Goal: Task Accomplishment & Management: Complete application form

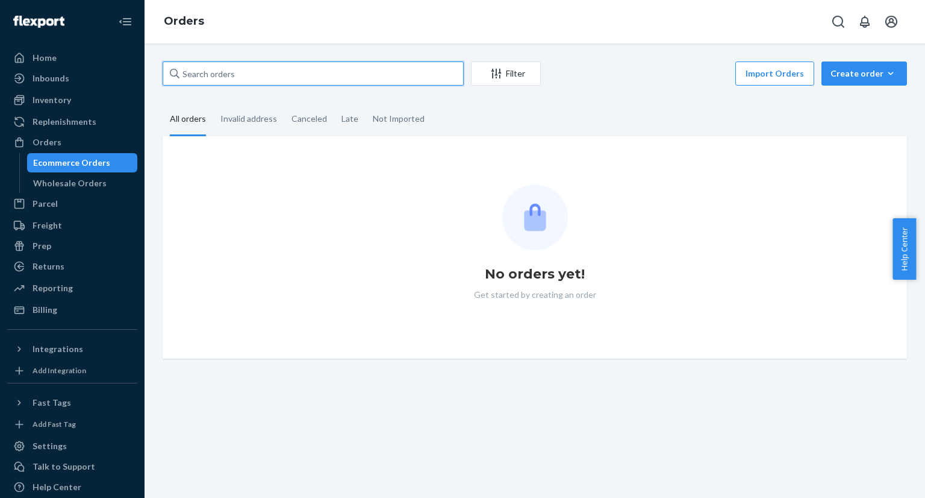
click at [275, 78] on input "text" at bounding box center [313, 73] width 301 height 24
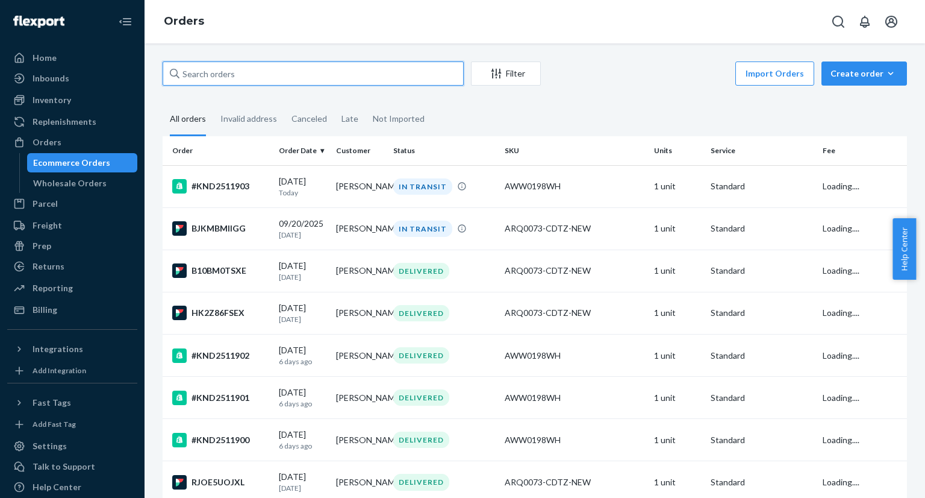
paste input "[PERSON_NAME]"
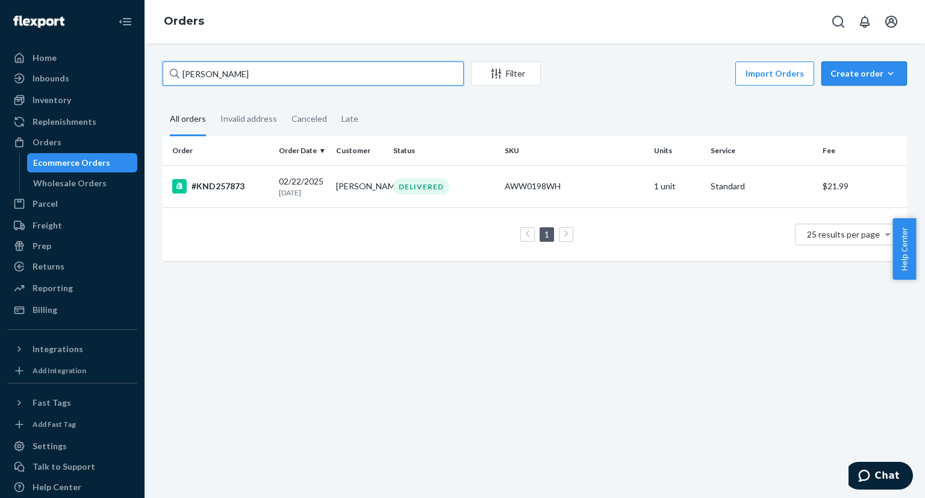
type input "[PERSON_NAME]"
click at [864, 72] on div "Create order" at bounding box center [864, 73] width 67 height 12
click at [848, 104] on span "Ecommerce order" at bounding box center [871, 102] width 75 height 8
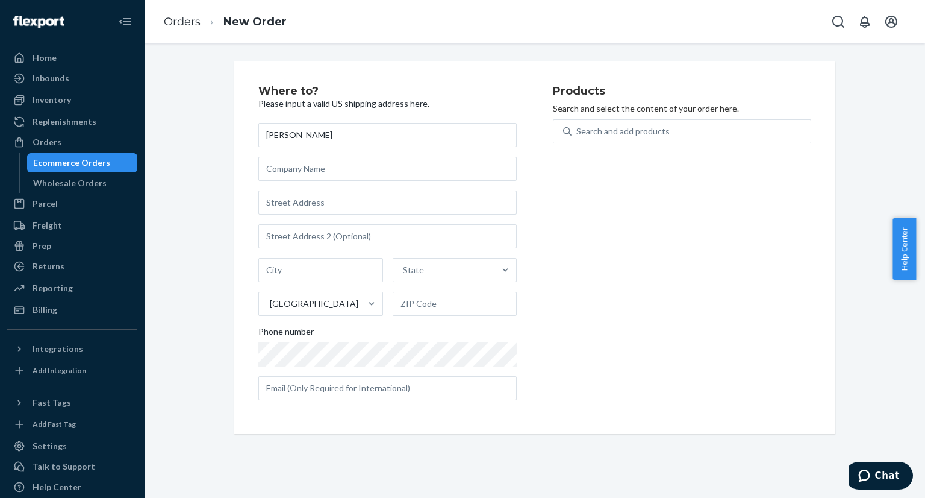
type input "[PERSON_NAME]"
click at [382, 203] on input "text" at bounding box center [387, 202] width 258 height 24
paste input "[STREET_ADDRESS]"
type input "[STREET_ADDRESS]"
type input "[GEOGRAPHIC_DATA]"
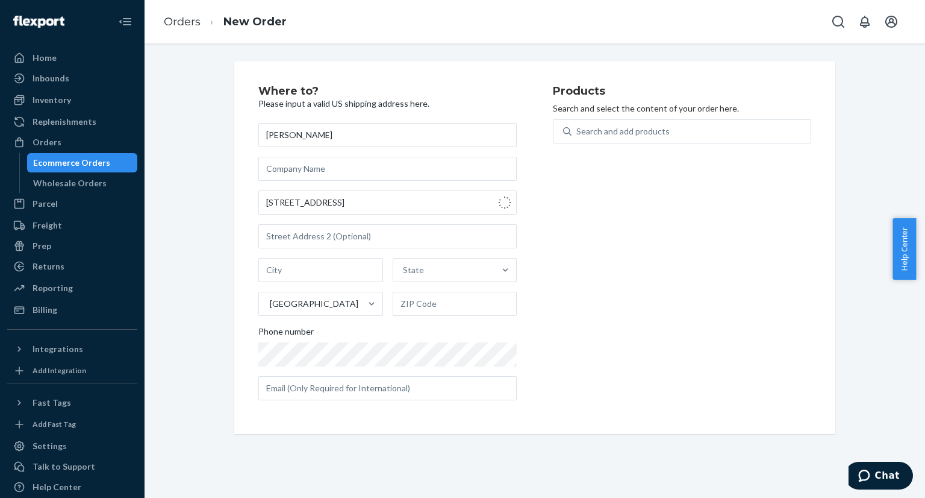
type input "28787"
type input "[STREET_ADDRESS]"
click at [609, 133] on div "Search and add products" at bounding box center [622, 131] width 93 height 12
click at [578, 133] on input "Search and add products" at bounding box center [576, 131] width 1 height 12
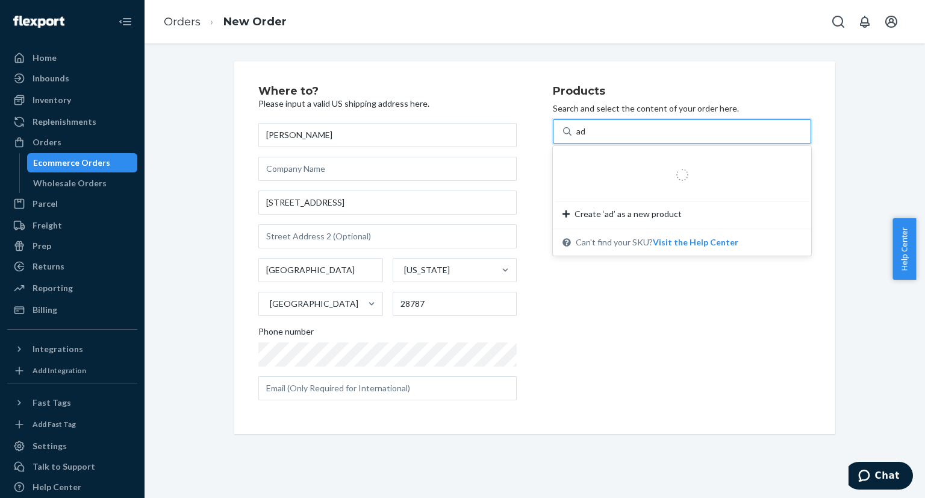
type input "ada"
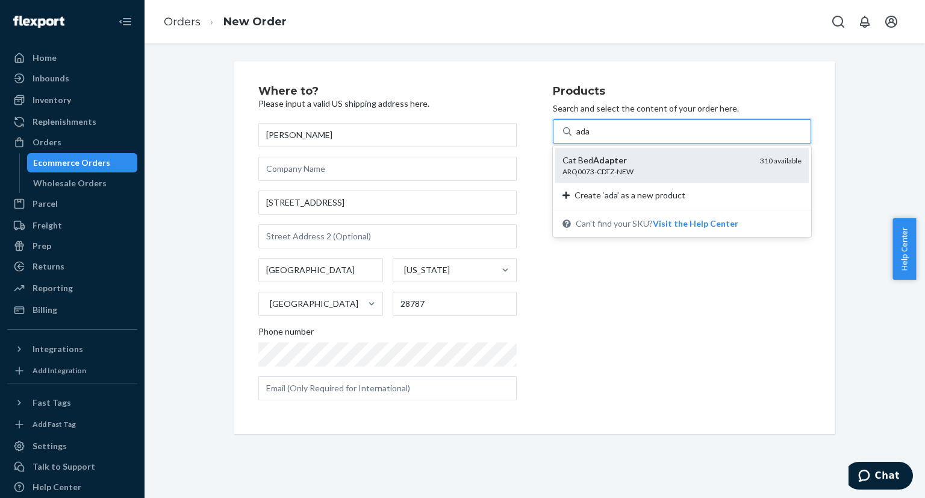
click at [612, 162] on em "Adapter" at bounding box center [610, 160] width 34 height 10
click at [591, 137] on input "ada" at bounding box center [583, 131] width 14 height 12
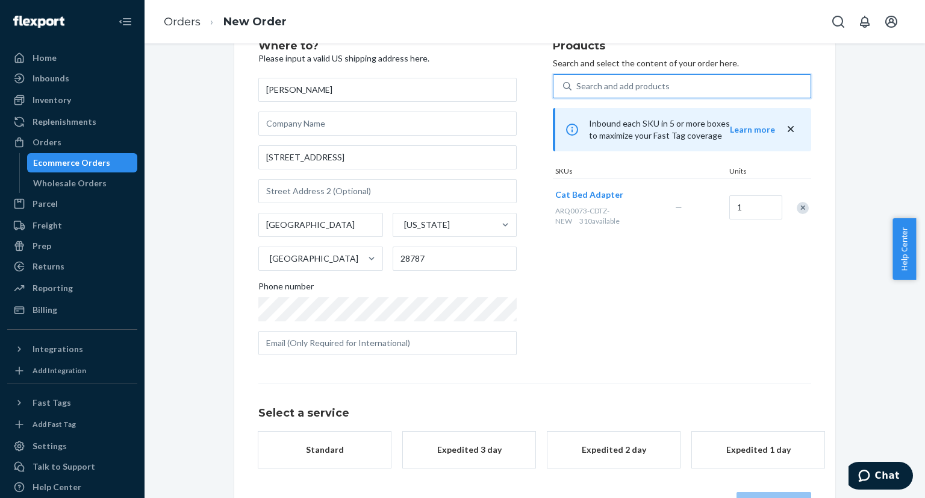
scroll to position [87, 0]
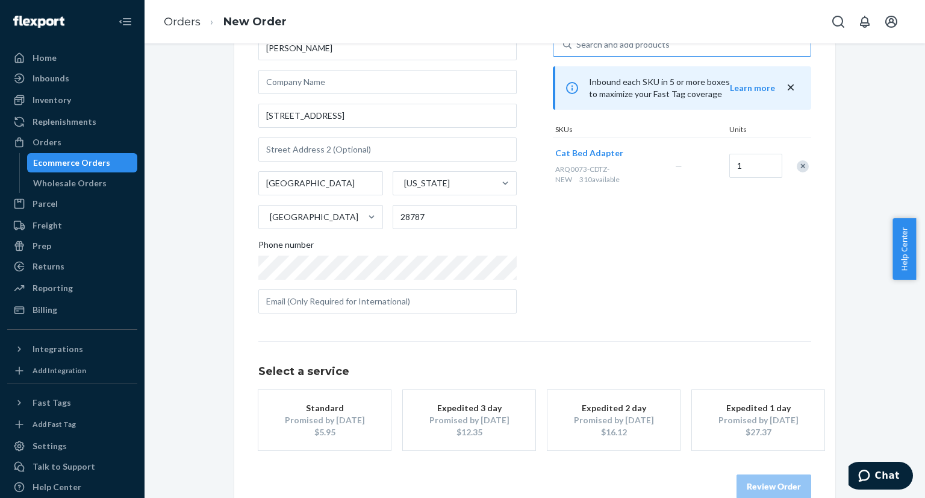
click at [308, 405] on div "Standard" at bounding box center [324, 408] width 96 height 12
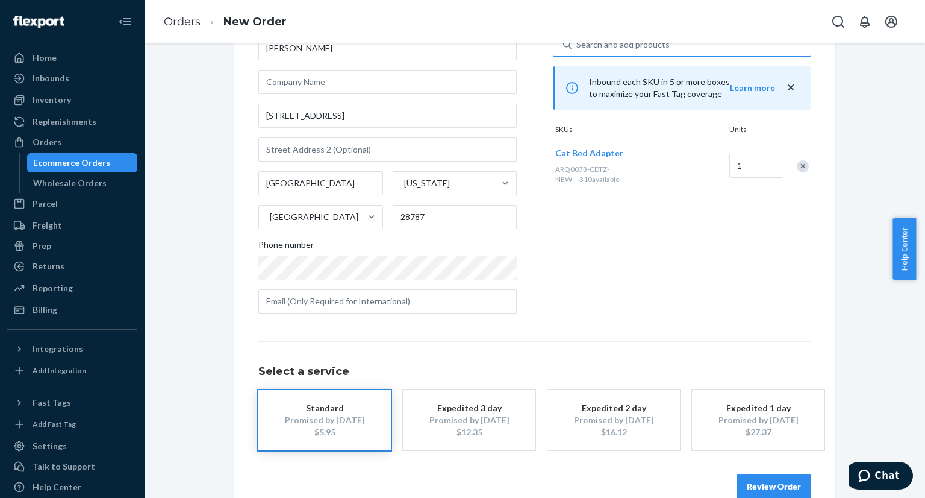
click at [749, 485] on button "Review Order" at bounding box center [774, 486] width 75 height 24
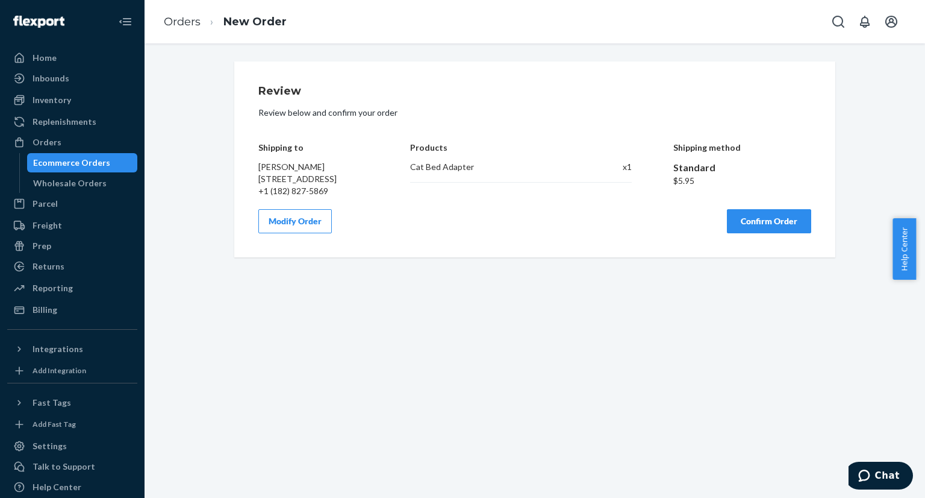
click at [751, 232] on button "Confirm Order" at bounding box center [769, 221] width 84 height 24
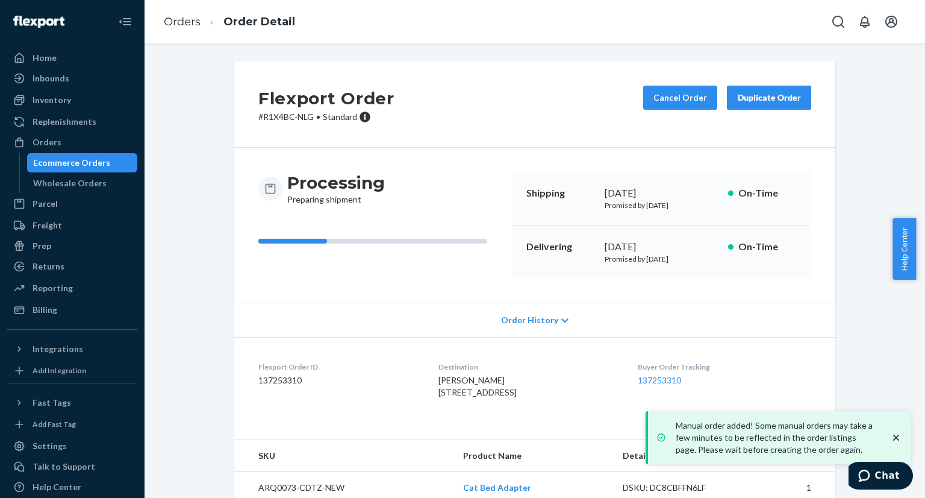
click at [281, 381] on dd "137253310" at bounding box center [338, 380] width 161 height 12
click at [275, 381] on dd "137253310" at bounding box center [338, 380] width 161 height 12
click at [273, 379] on dd "137253310" at bounding box center [338, 380] width 161 height 12
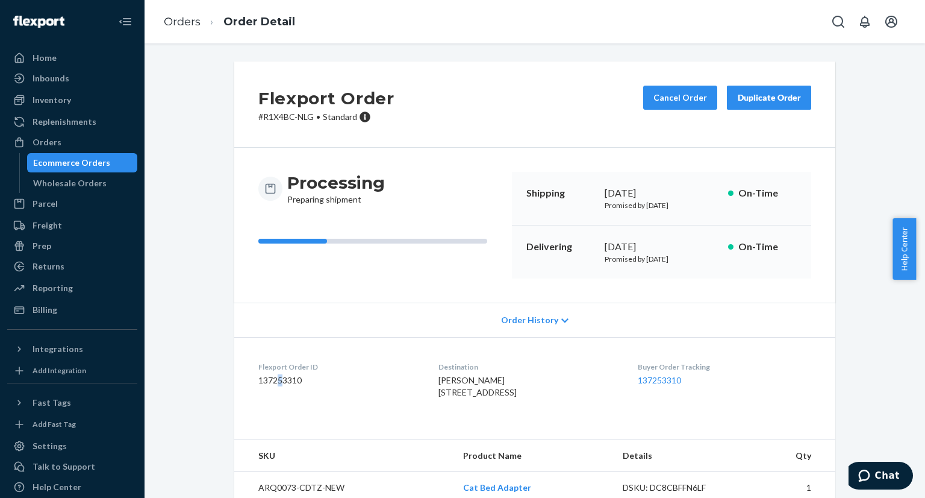
click at [273, 379] on dd "137253310" at bounding box center [338, 380] width 161 height 12
click at [275, 378] on dd "137253310" at bounding box center [338, 380] width 161 height 12
click at [279, 383] on dd "137253310" at bounding box center [338, 380] width 161 height 12
click at [669, 379] on link "137253310" at bounding box center [659, 380] width 43 height 10
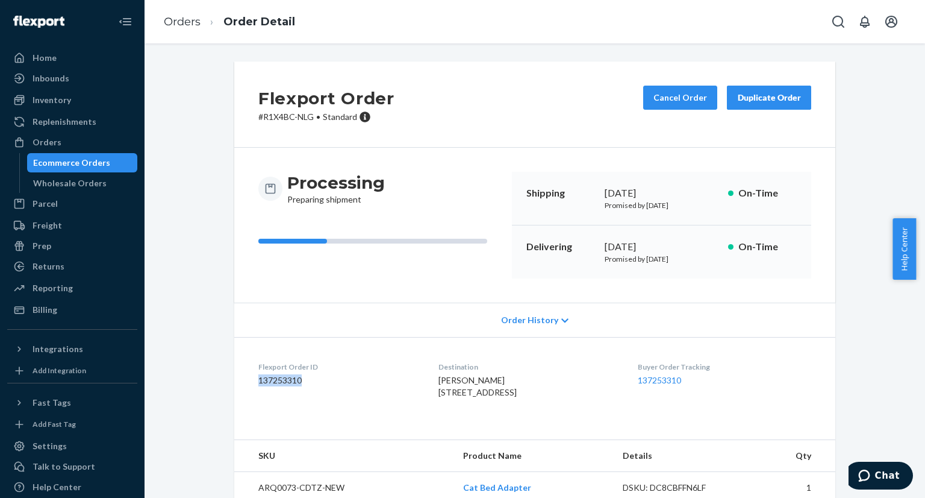
click at [78, 163] on div "Ecommerce Orders" at bounding box center [71, 163] width 77 height 12
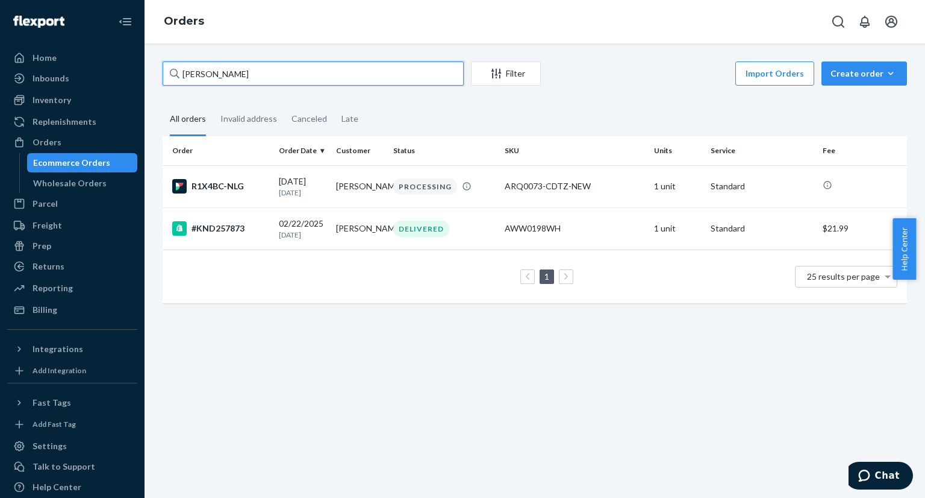
drag, startPoint x: 385, startPoint y: 76, endPoint x: 159, endPoint y: 72, distance: 226.5
click at [157, 71] on div "[PERSON_NAME] Filter Import Orders Create order Ecommerce order Removal order A…" at bounding box center [535, 188] width 763 height 254
paste input "[PERSON_NAME]"
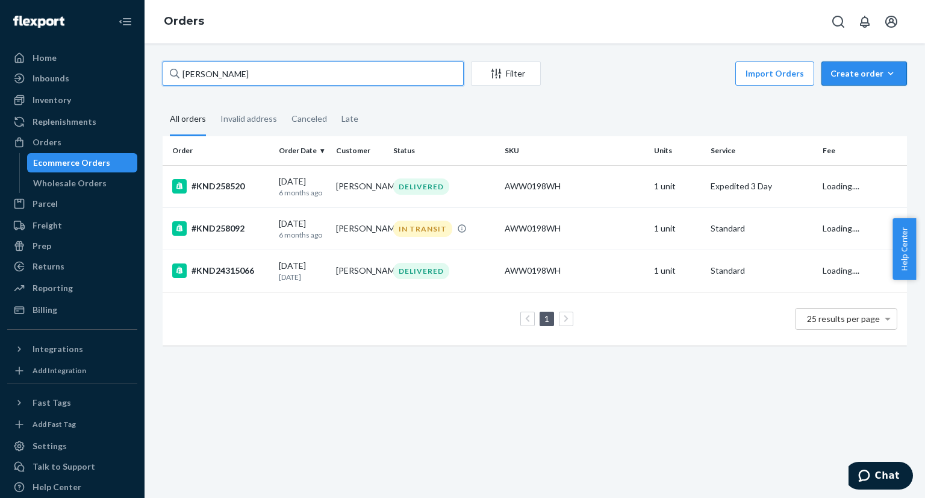
type input "[PERSON_NAME]"
click at [856, 77] on div "Create order" at bounding box center [864, 73] width 67 height 12
click at [846, 107] on span "Ecommerce order" at bounding box center [871, 102] width 75 height 8
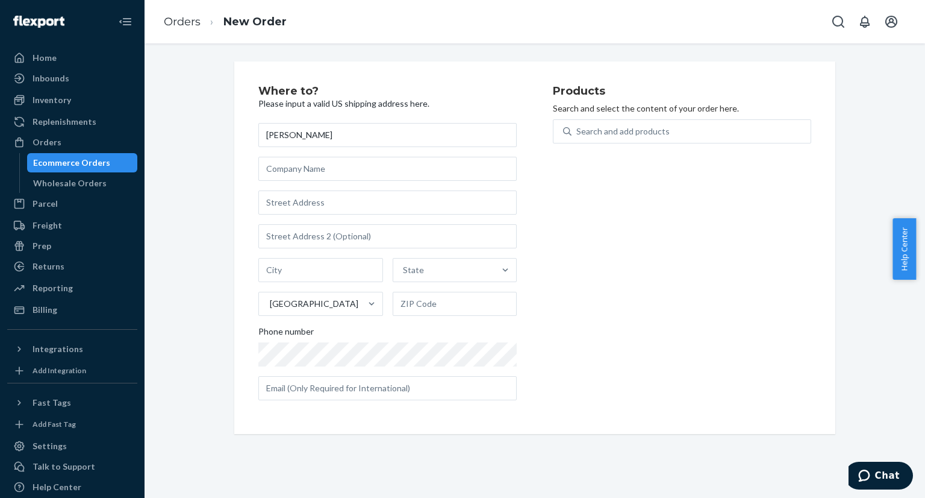
type input "[PERSON_NAME]"
drag, startPoint x: 373, startPoint y: 202, endPoint x: 380, endPoint y: 207, distance: 7.9
click at [376, 205] on input "text" at bounding box center [387, 202] width 258 height 24
paste input "[STREET_ADDRESS][PERSON_NAME]"
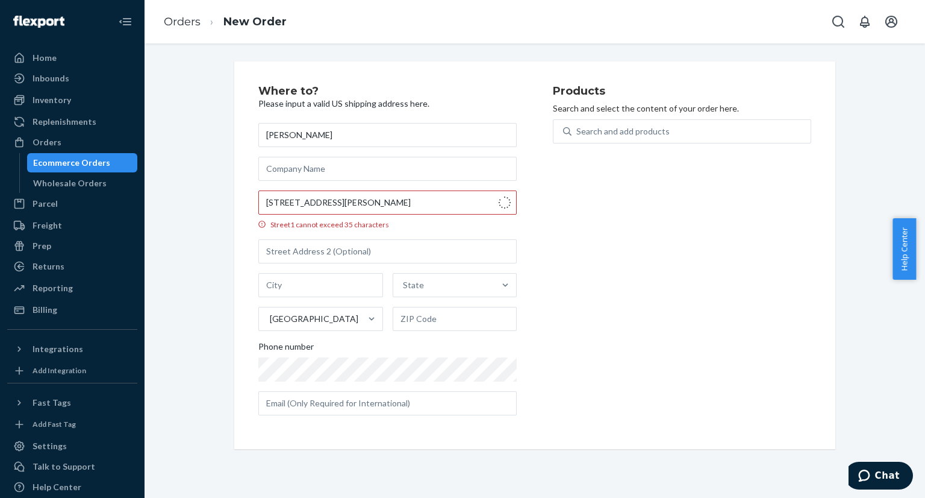
type input "7642 Movern Ln"
type input "Warrenton"
type input "20187"
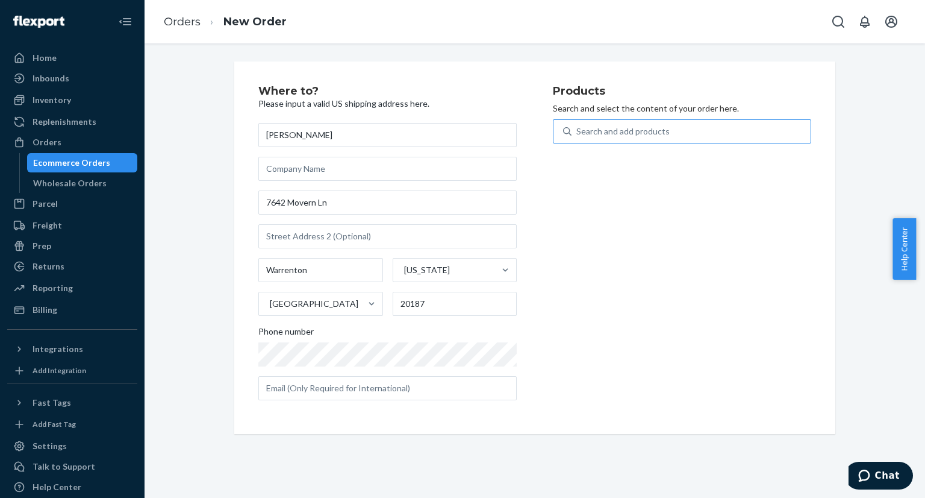
click at [607, 134] on div "Search and add products" at bounding box center [622, 131] width 93 height 12
click at [578, 134] on input "Search and add products" at bounding box center [576, 131] width 1 height 12
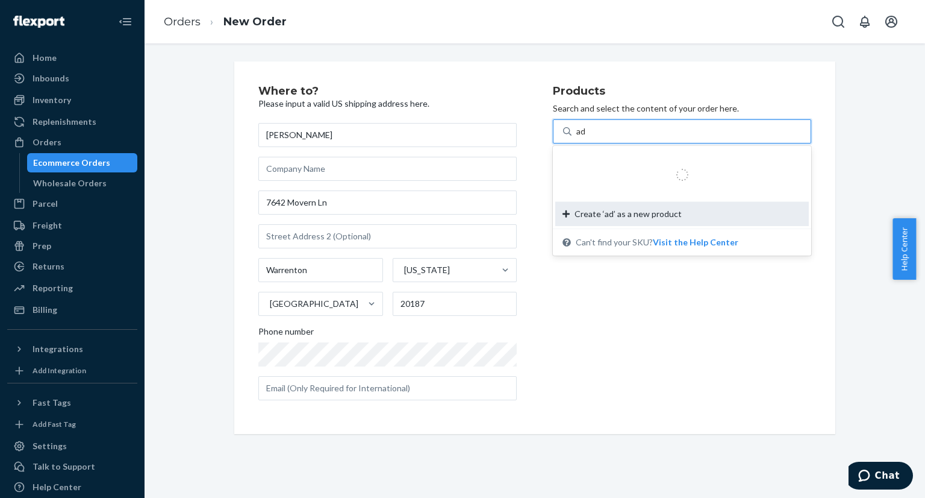
type input "ada"
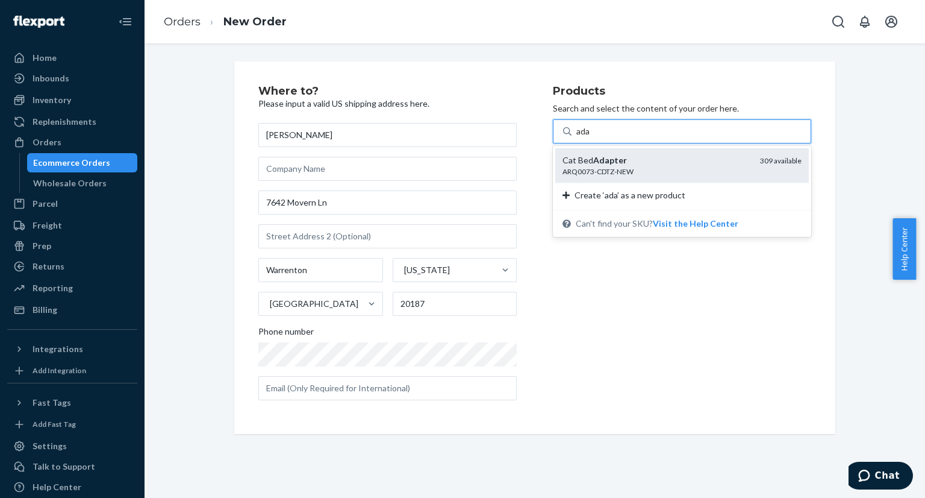
click at [610, 168] on div "ARQ0073-CDTZ-NEW" at bounding box center [657, 171] width 188 height 10
click at [591, 137] on input "ada" at bounding box center [583, 131] width 14 height 12
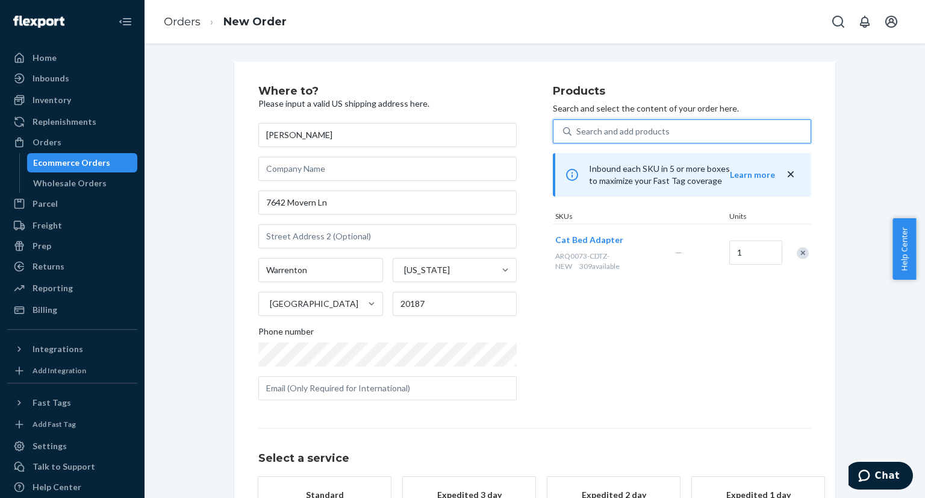
scroll to position [87, 0]
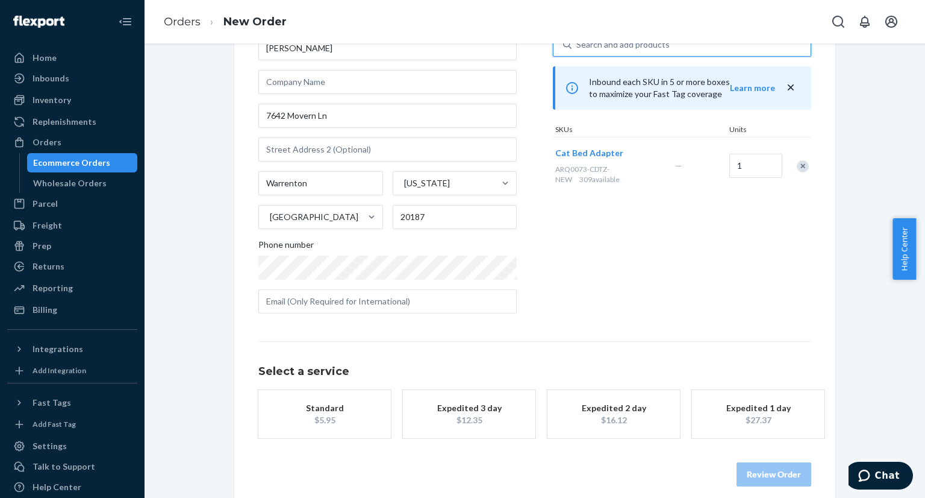
click at [325, 414] on div "button" at bounding box center [324, 414] width 96 height 0
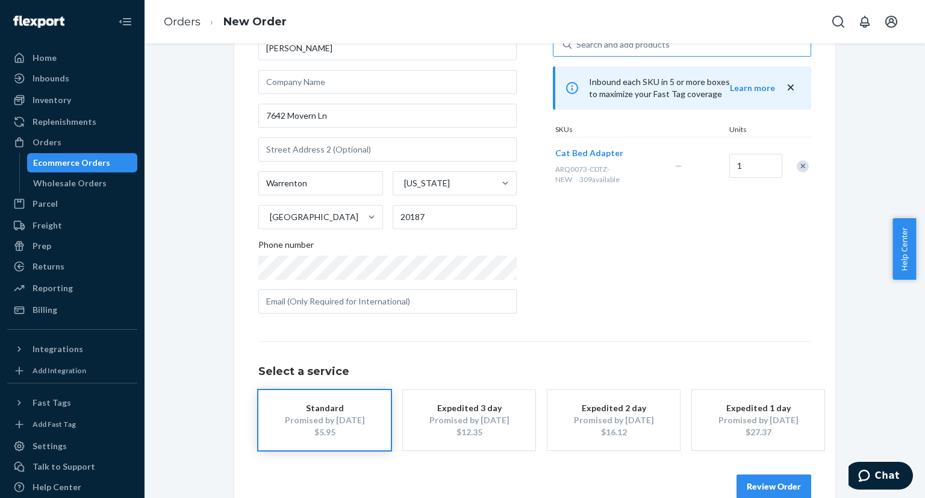
click at [769, 480] on button "Review Order" at bounding box center [774, 486] width 75 height 24
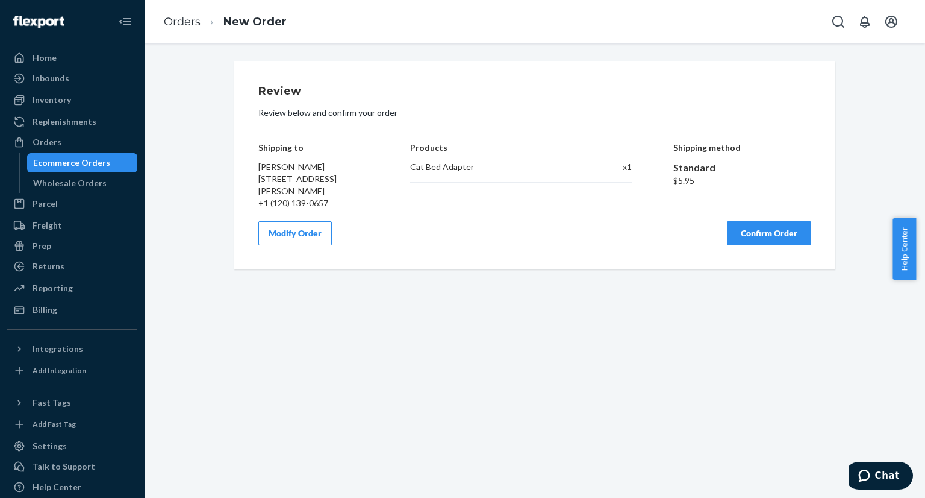
scroll to position [0, 0]
click at [770, 232] on button "Confirm Order" at bounding box center [769, 233] width 84 height 24
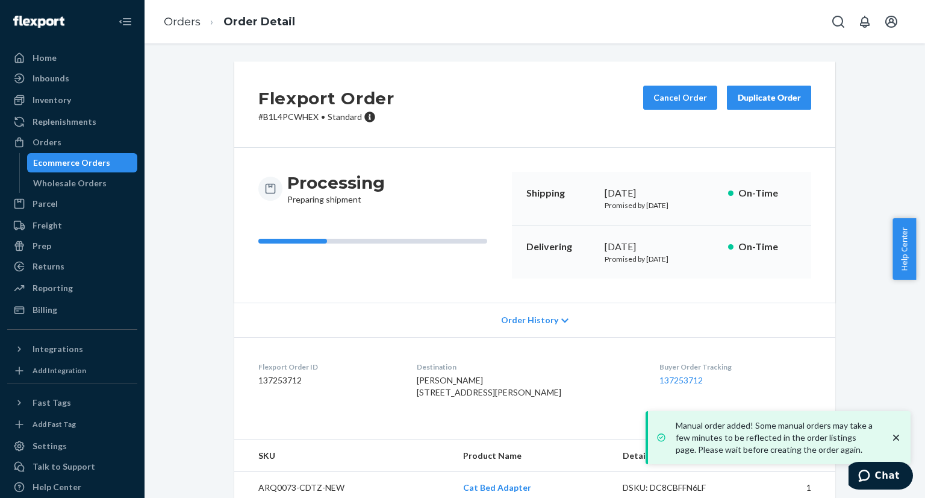
scroll to position [43, 0]
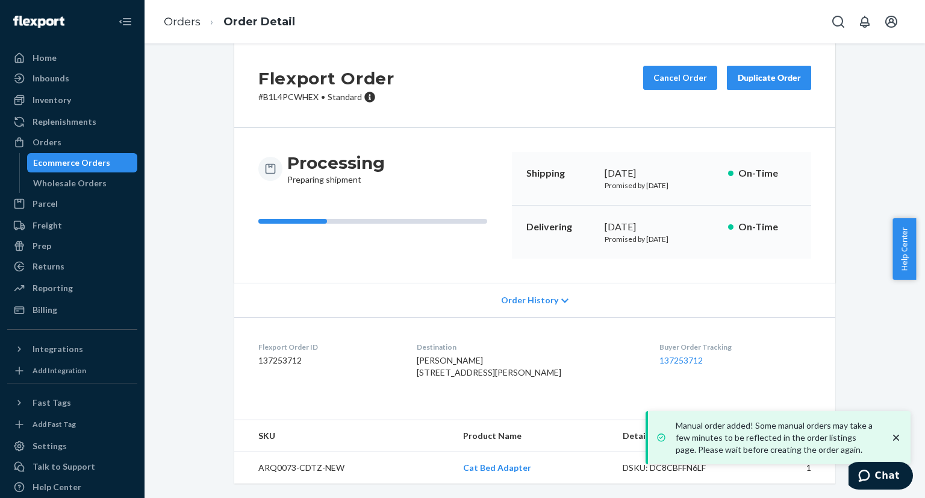
click at [276, 354] on dd "137253712" at bounding box center [327, 360] width 139 height 12
copy dd "137253712"
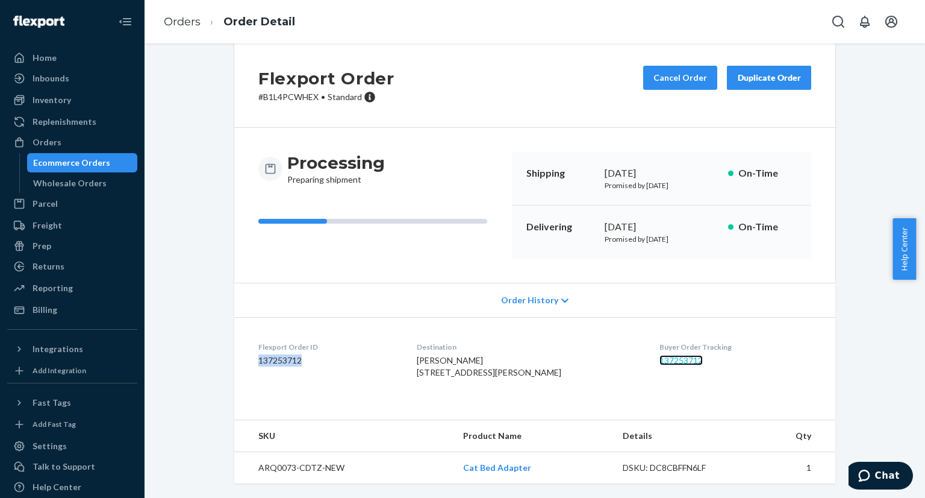
click at [660, 355] on link "137253712" at bounding box center [681, 360] width 43 height 10
drag, startPoint x: 69, startPoint y: 160, endPoint x: 166, endPoint y: 162, distance: 97.0
click at [69, 160] on div "Ecommerce Orders" at bounding box center [71, 163] width 77 height 12
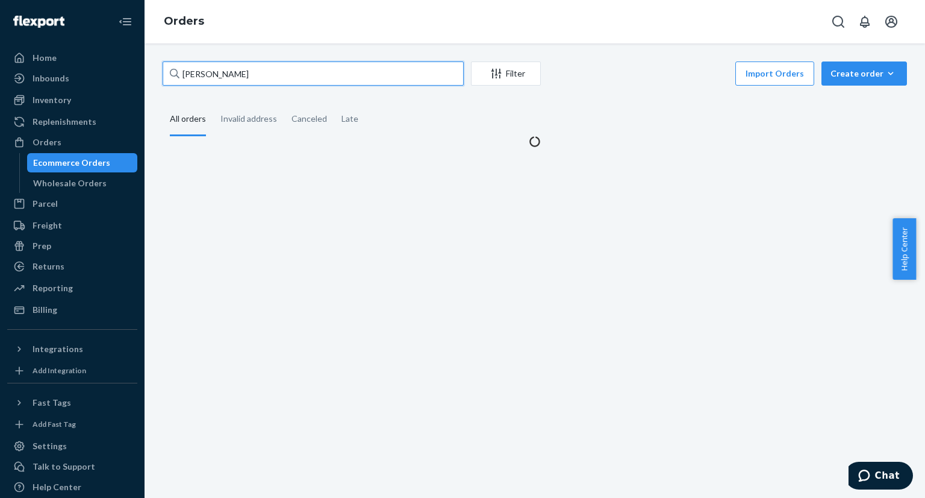
drag, startPoint x: 272, startPoint y: 72, endPoint x: 137, endPoint y: 71, distance: 134.9
click at [137, 71] on div "Home Inbounds Shipping Plans Problems Inventory Products Replenishments Orders …" at bounding box center [462, 249] width 925 height 498
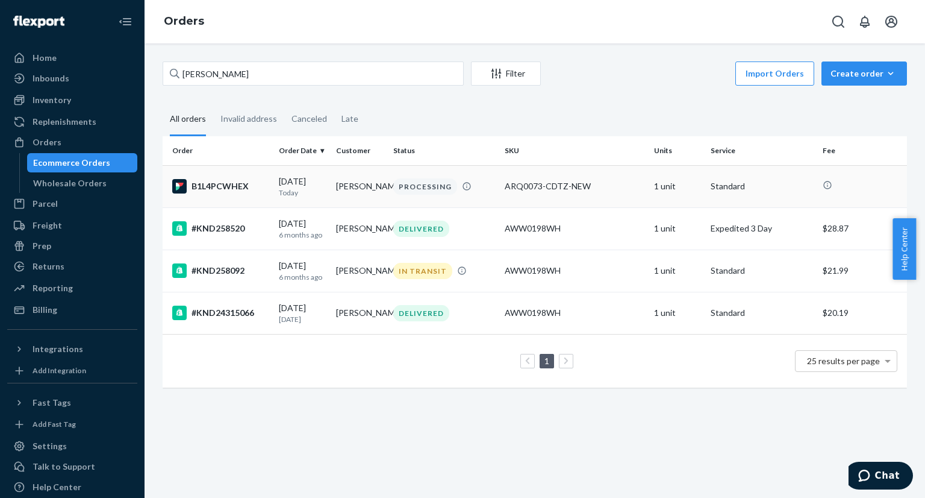
click at [488, 193] on div "PROCESSING" at bounding box center [444, 186] width 107 height 16
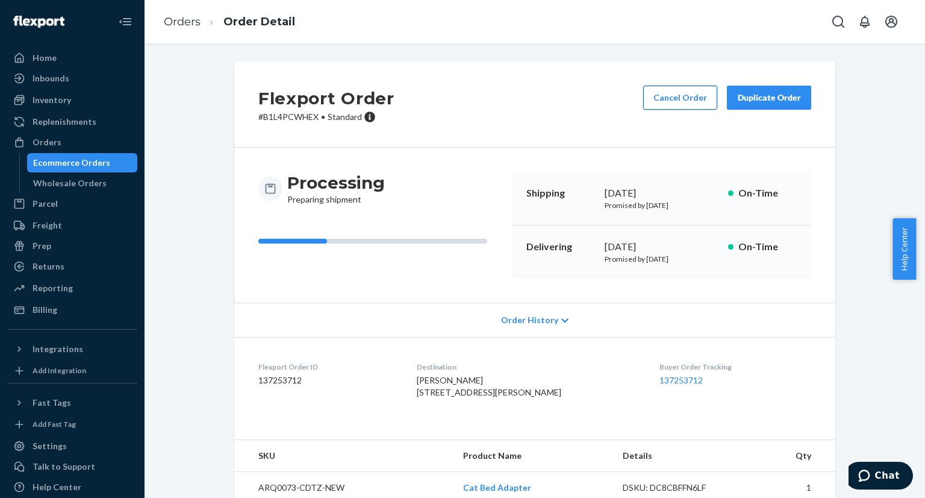
click at [679, 104] on button "Cancel Order" at bounding box center [680, 98] width 74 height 24
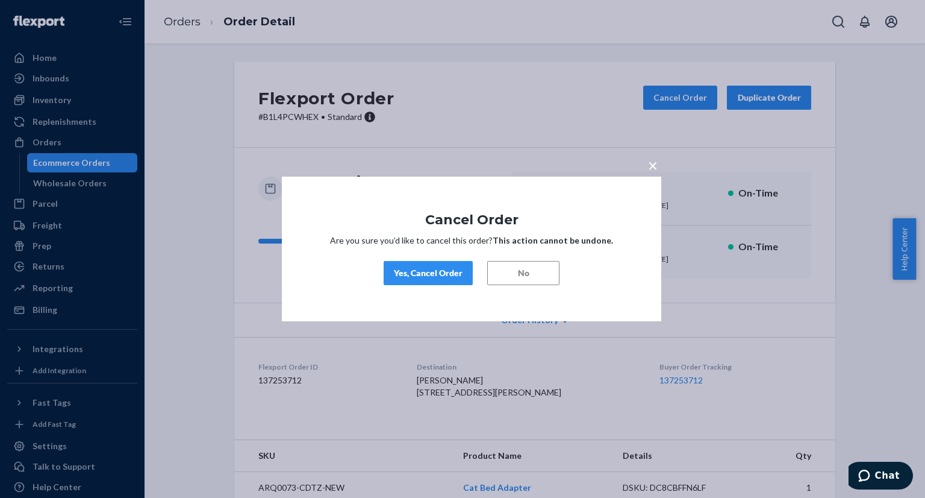
click at [441, 279] on button "Yes, Cancel Order" at bounding box center [428, 273] width 89 height 24
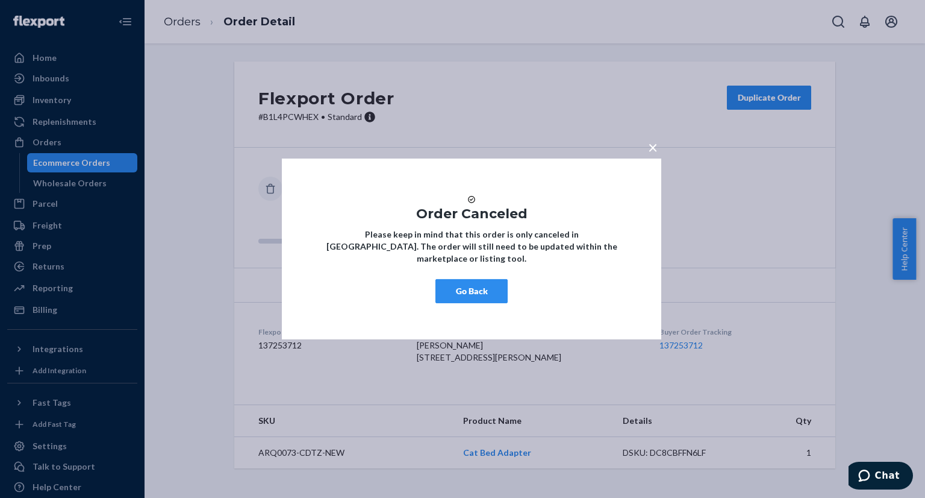
click at [654, 142] on span "×" at bounding box center [653, 147] width 10 height 20
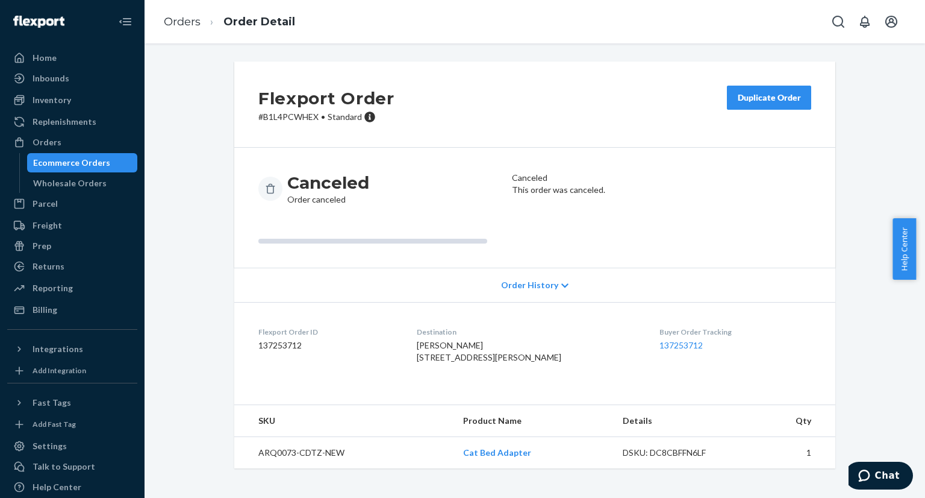
click at [78, 157] on div "Ecommerce Orders" at bounding box center [71, 163] width 77 height 12
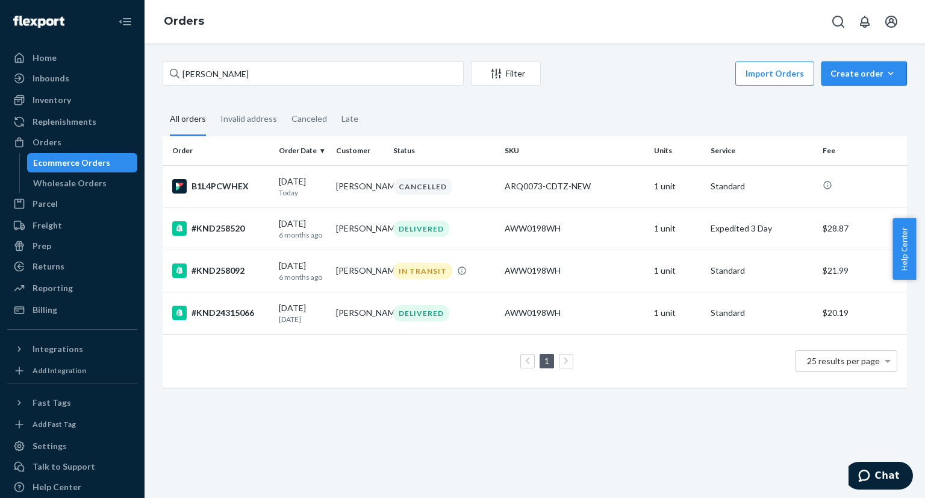
click at [855, 79] on div "Create order" at bounding box center [864, 73] width 67 height 12
click at [860, 104] on span "Ecommerce order" at bounding box center [871, 102] width 75 height 8
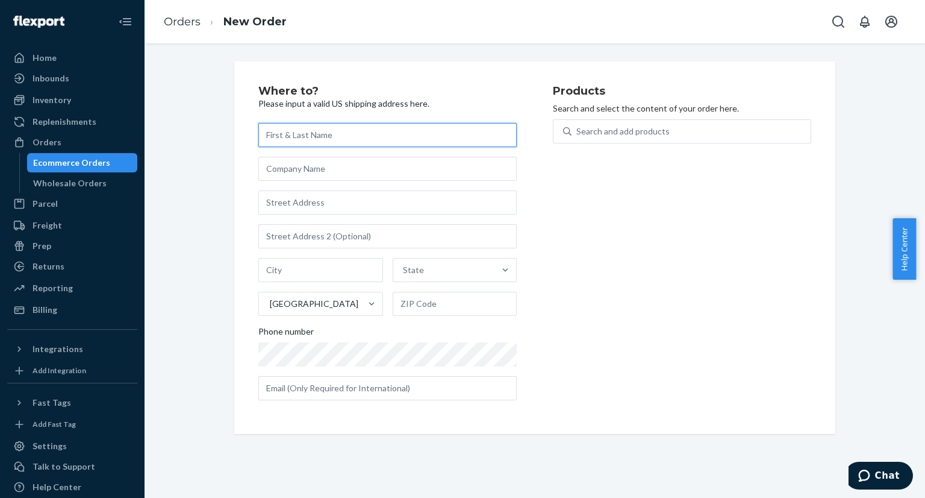
paste input "[PERSON_NAME]"
type input "[PERSON_NAME]"
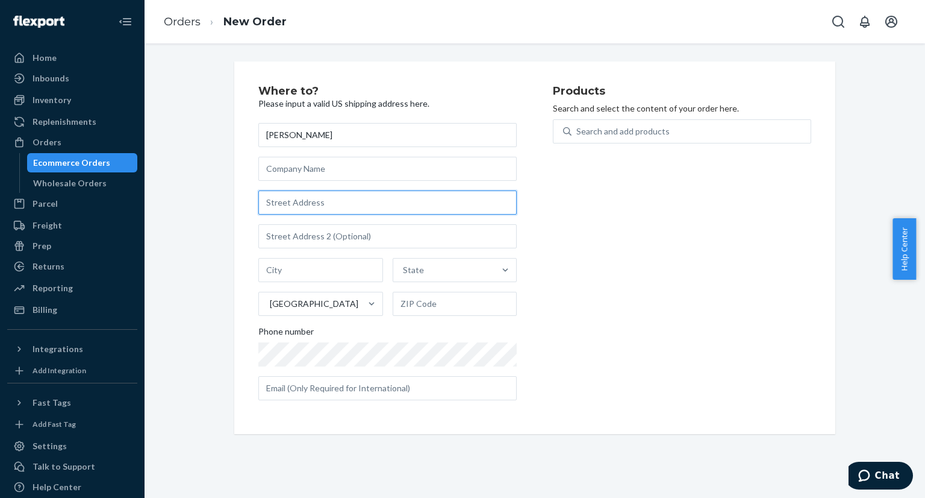
click at [332, 205] on input "text" at bounding box center [387, 202] width 258 height 24
paste input ""[STREET_ADDRESS][PERSON_NAME] ""
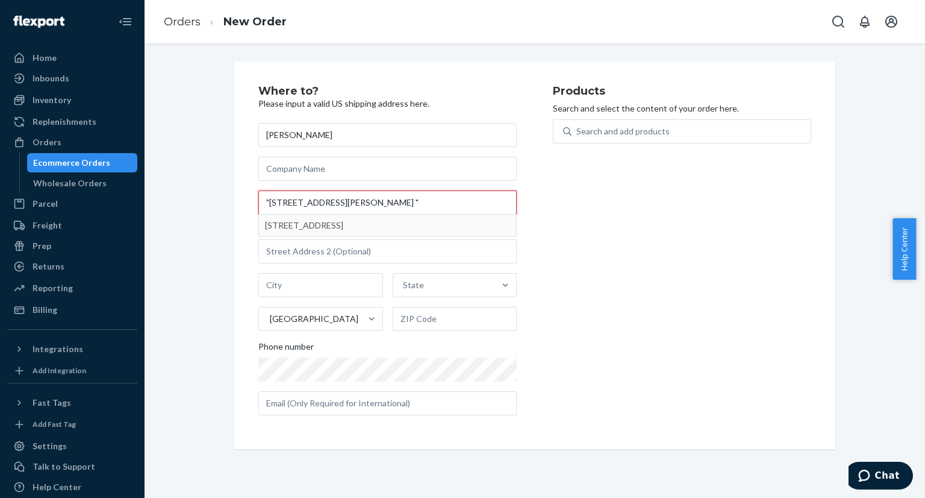
type input ""[STREET_ADDRESS][PERSON_NAME] ""
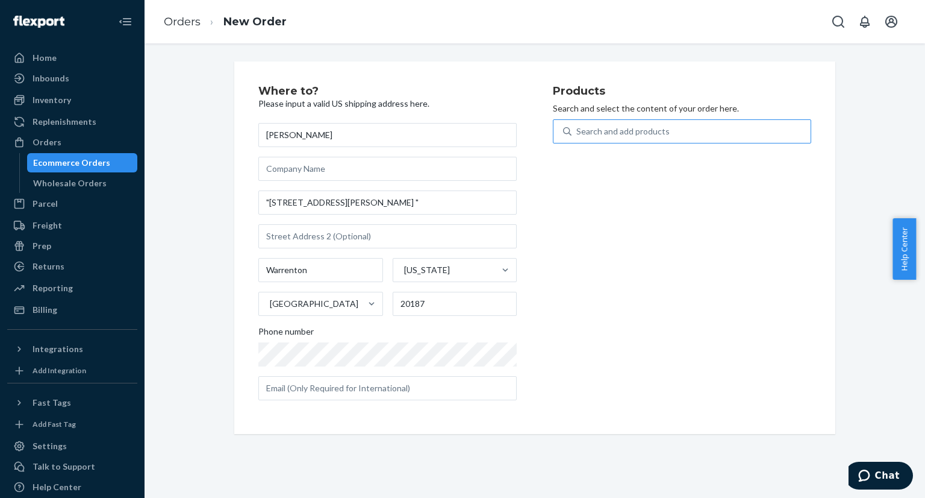
click at [658, 134] on div "Search and add products" at bounding box center [622, 131] width 93 height 12
click at [578, 134] on input "Search and add products" at bounding box center [576, 131] width 1 height 12
type input "ada"
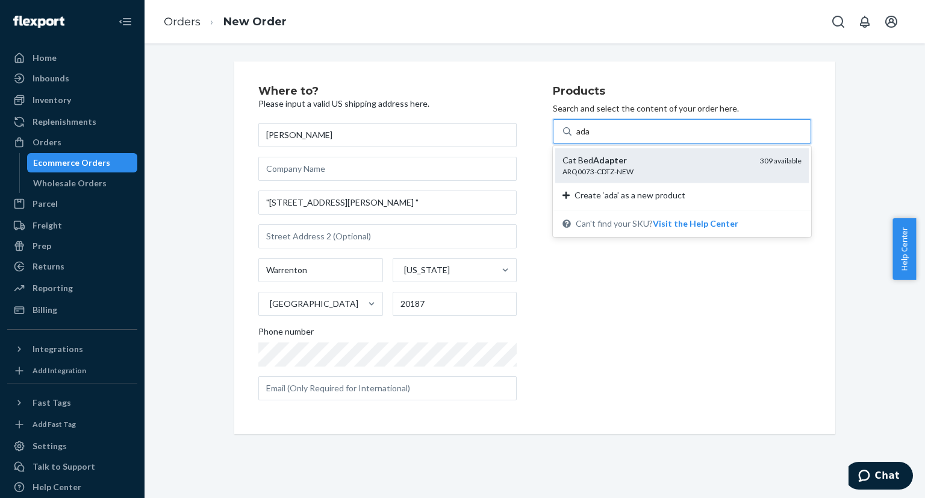
click at [601, 164] on em "Adapter" at bounding box center [610, 160] width 34 height 10
click at [591, 137] on input "ada" at bounding box center [583, 131] width 14 height 12
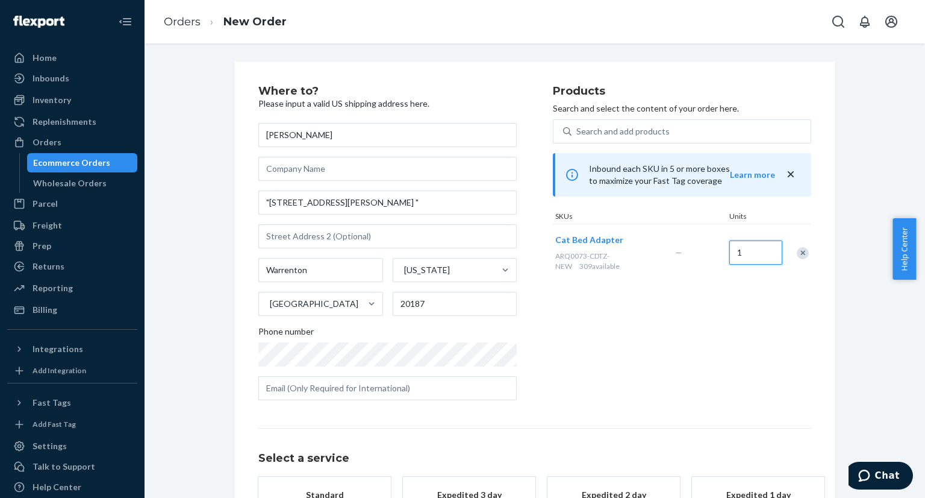
click at [746, 254] on input "1" at bounding box center [755, 252] width 53 height 24
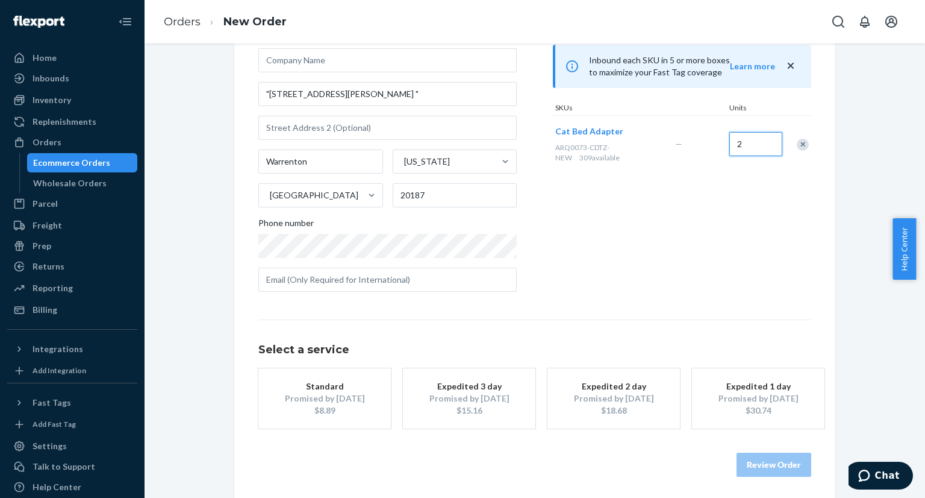
scroll to position [111, 0]
type input "2"
click at [357, 405] on div "$8.89" at bounding box center [324, 408] width 96 height 12
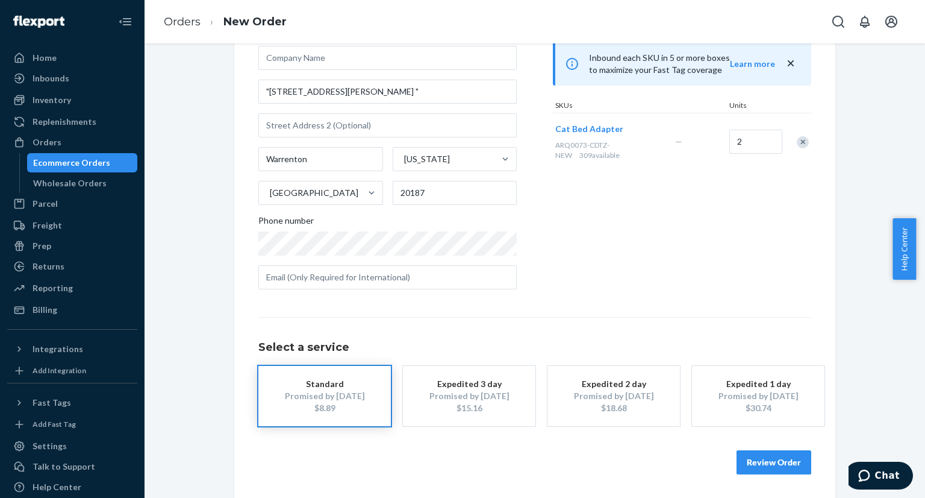
click at [767, 465] on button "Review Order" at bounding box center [774, 462] width 75 height 24
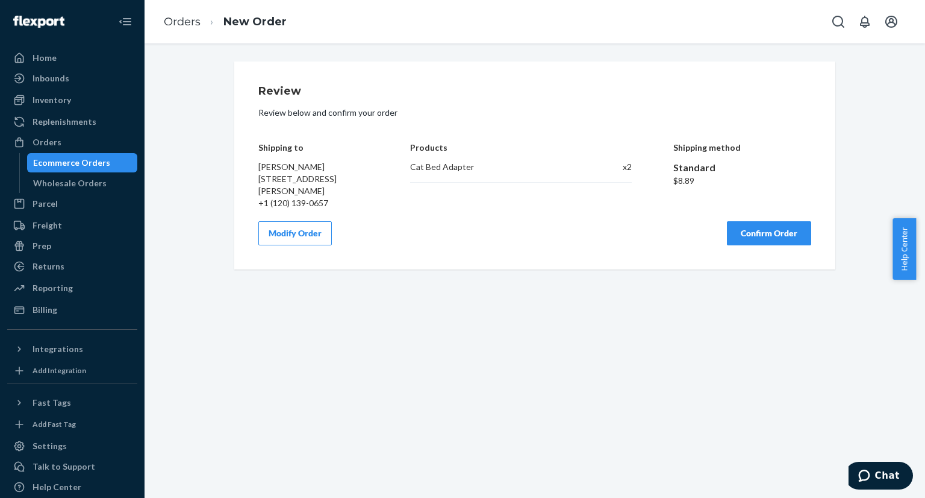
scroll to position [0, 0]
click at [762, 238] on button "Confirm Order" at bounding box center [769, 233] width 84 height 24
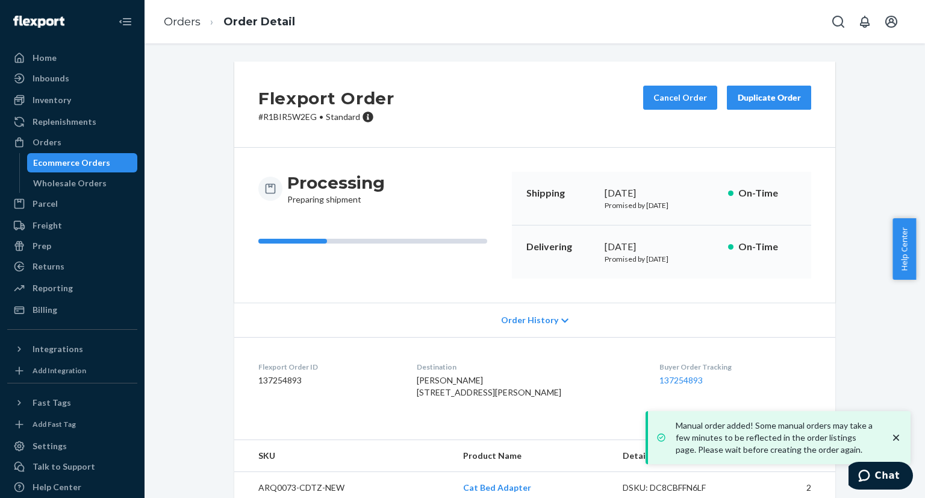
click at [275, 379] on dd "137254893" at bounding box center [327, 380] width 139 height 12
copy dd "137254893"
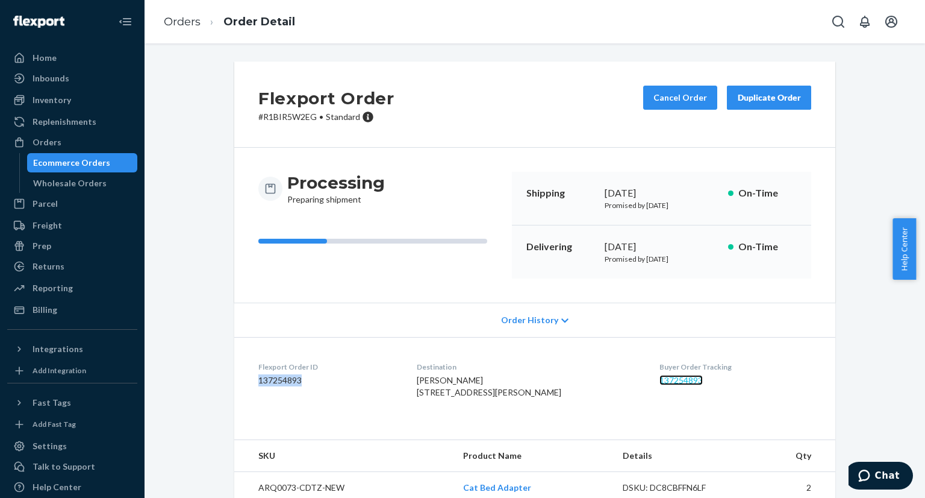
click at [660, 378] on link "137254893" at bounding box center [681, 380] width 43 height 10
click at [69, 161] on div "Ecommerce Orders" at bounding box center [71, 163] width 77 height 12
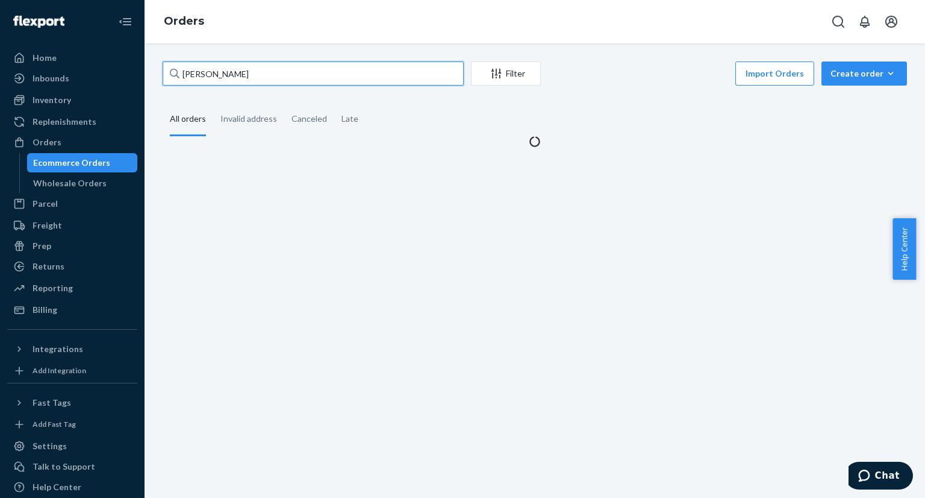
drag, startPoint x: 258, startPoint y: 74, endPoint x: 149, endPoint y: 60, distance: 110.0
click at [149, 60] on div "[PERSON_NAME] Filter Import Orders Create order Ecommerce order Removal order A…" at bounding box center [535, 270] width 781 height 454
paste input "[PERSON_NAME]"
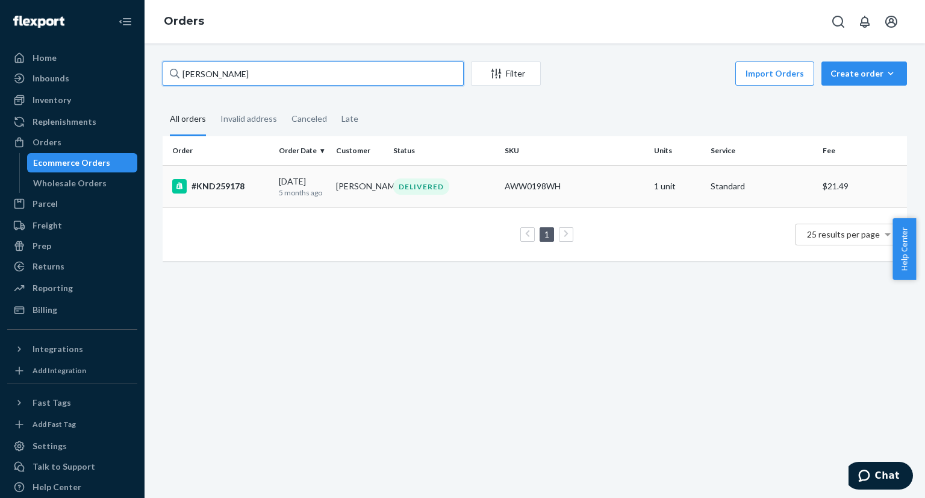
type input "[PERSON_NAME]"
click at [241, 177] on td "#KND259178" at bounding box center [218, 186] width 111 height 42
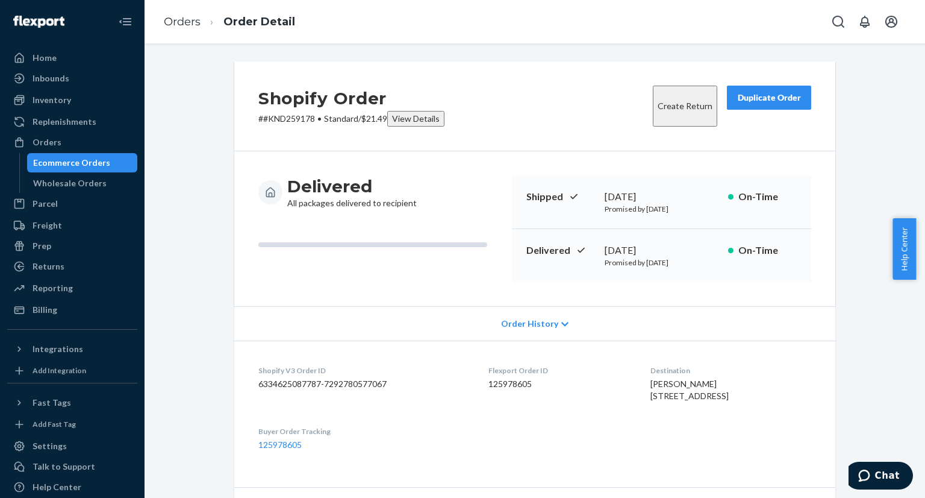
click at [83, 166] on div "Ecommerce Orders" at bounding box center [71, 163] width 77 height 12
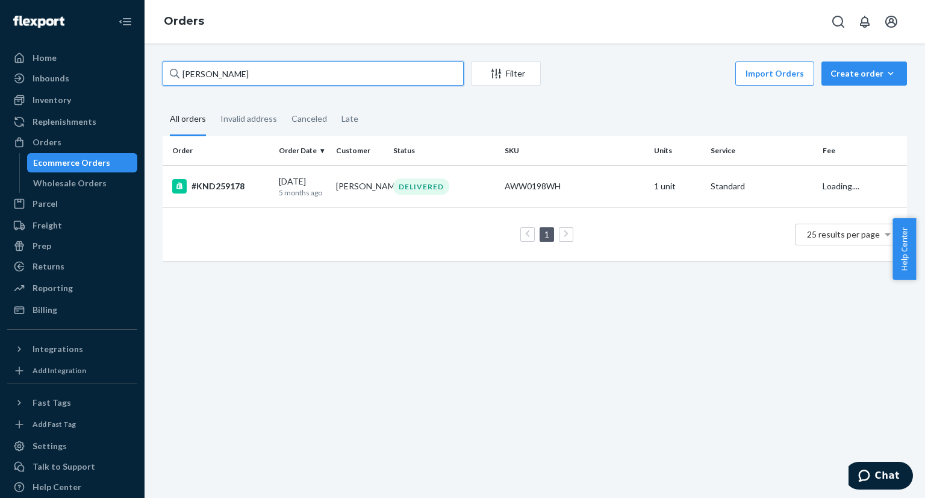
drag, startPoint x: 245, startPoint y: 71, endPoint x: 163, endPoint y: 73, distance: 82.5
click at [163, 73] on input "[PERSON_NAME]" at bounding box center [313, 73] width 301 height 24
drag, startPoint x: 350, startPoint y: 69, endPoint x: 157, endPoint y: 68, distance: 193.3
click at [157, 68] on div "[PERSON_NAME] Filter Import Orders Create order Ecommerce order Removal order A…" at bounding box center [535, 166] width 763 height 211
paste input "[PERSON_NAME]"
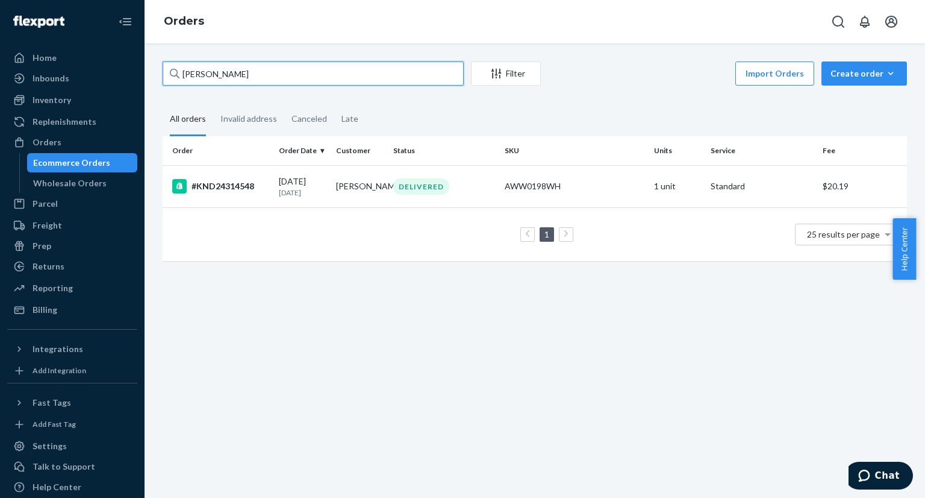
drag, startPoint x: 330, startPoint y: 69, endPoint x: 155, endPoint y: 75, distance: 175.4
click at [155, 75] on div "[PERSON_NAME] Filter Import Orders Create order Ecommerce order Removal order A…" at bounding box center [535, 166] width 763 height 211
paste input "[PERSON_NAME]"
type input "[PERSON_NAME]"
click at [272, 198] on td "#KND259178" at bounding box center [218, 186] width 111 height 42
